Goal: Task Accomplishment & Management: Complete application form

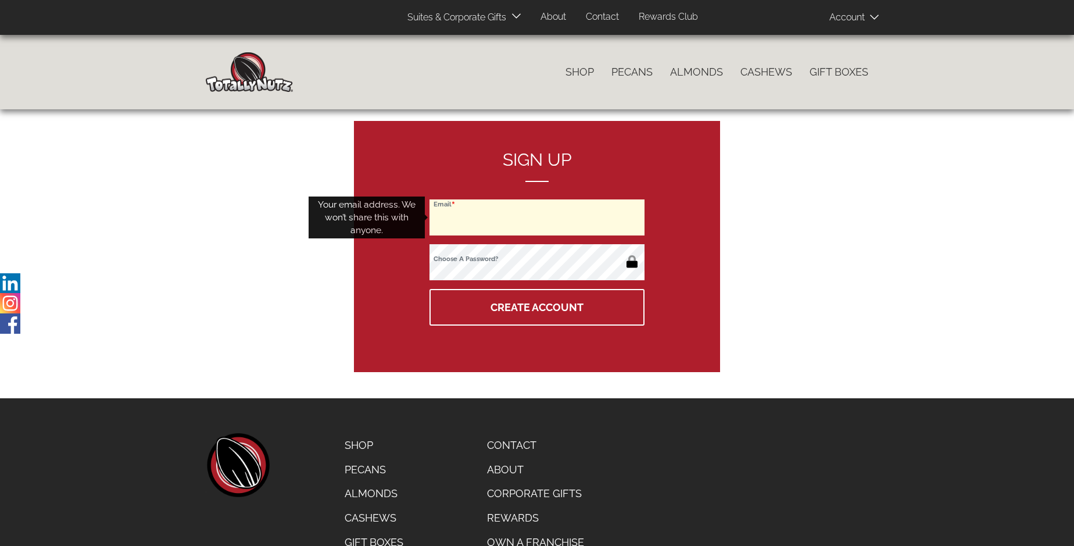
click at [537, 217] on input "Email" at bounding box center [536, 217] width 215 height 36
type input "[EMAIL_ADDRESS][DOMAIN_NAME]"
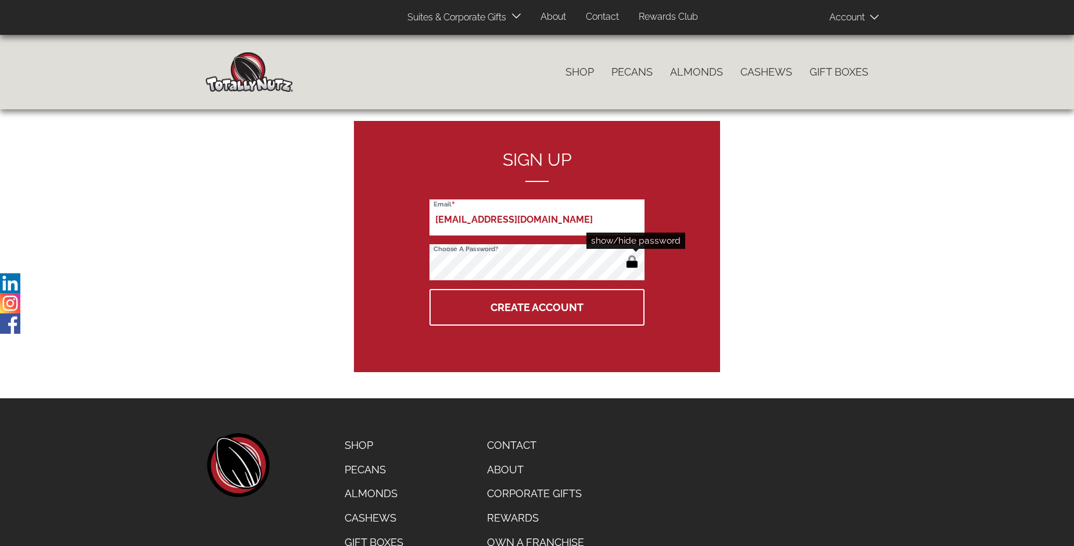
click at [632, 263] on button "button" at bounding box center [631, 262] width 19 height 19
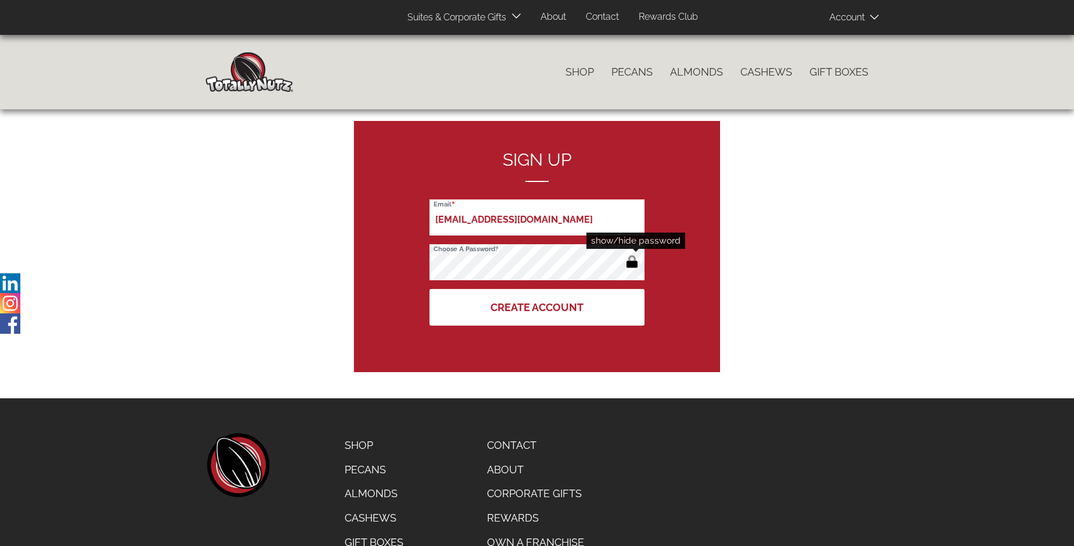
click at [537, 307] on button "Create Account" at bounding box center [536, 307] width 215 height 37
